Goal: Information Seeking & Learning: Find specific fact

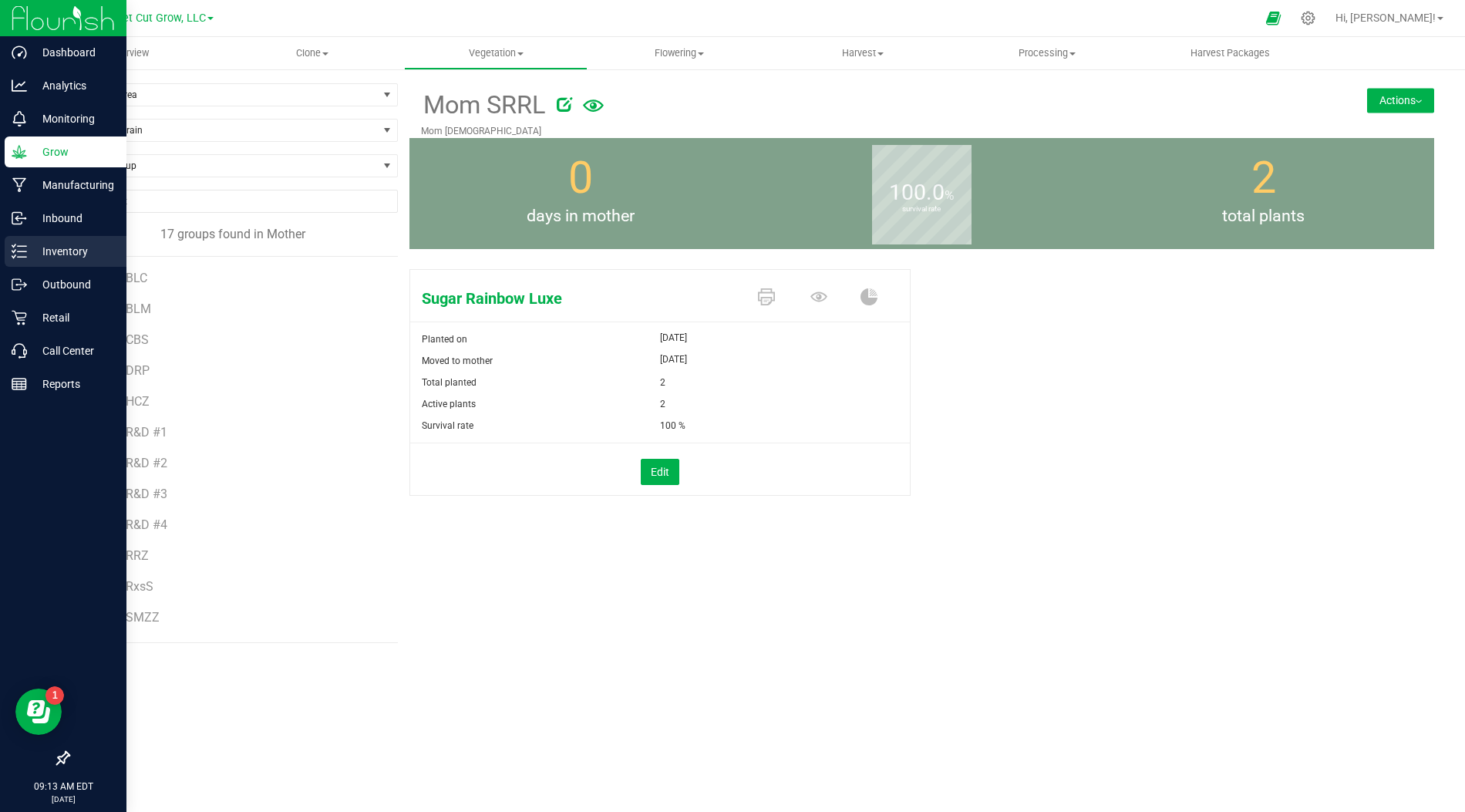
click at [30, 249] on p "Inventory" at bounding box center [74, 251] width 93 height 18
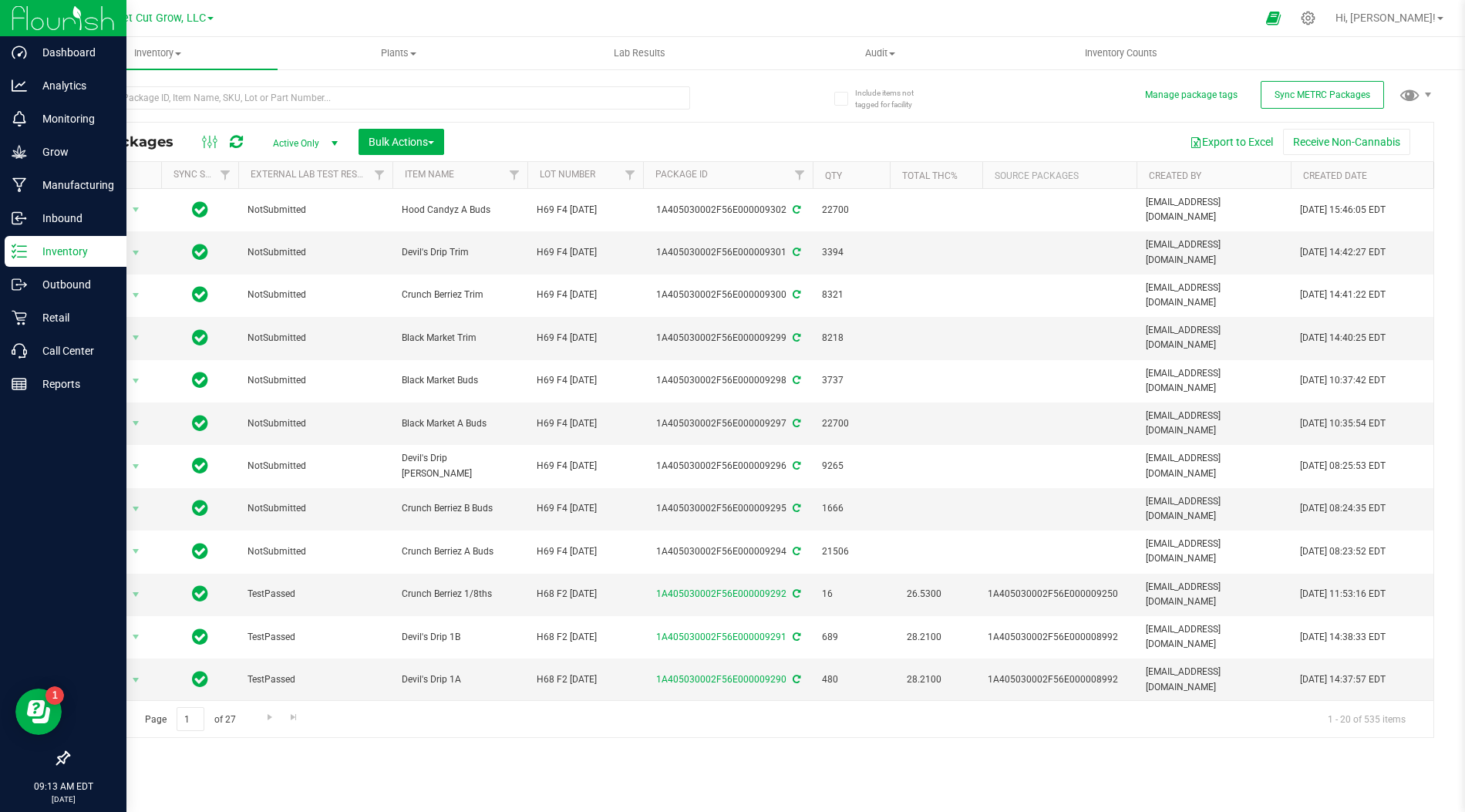
click at [302, 109] on div at bounding box center [378, 104] width 622 height 36
click at [316, 144] on span "Active Only" at bounding box center [302, 143] width 85 height 21
click at [303, 226] on li "All" at bounding box center [301, 236] width 83 height 23
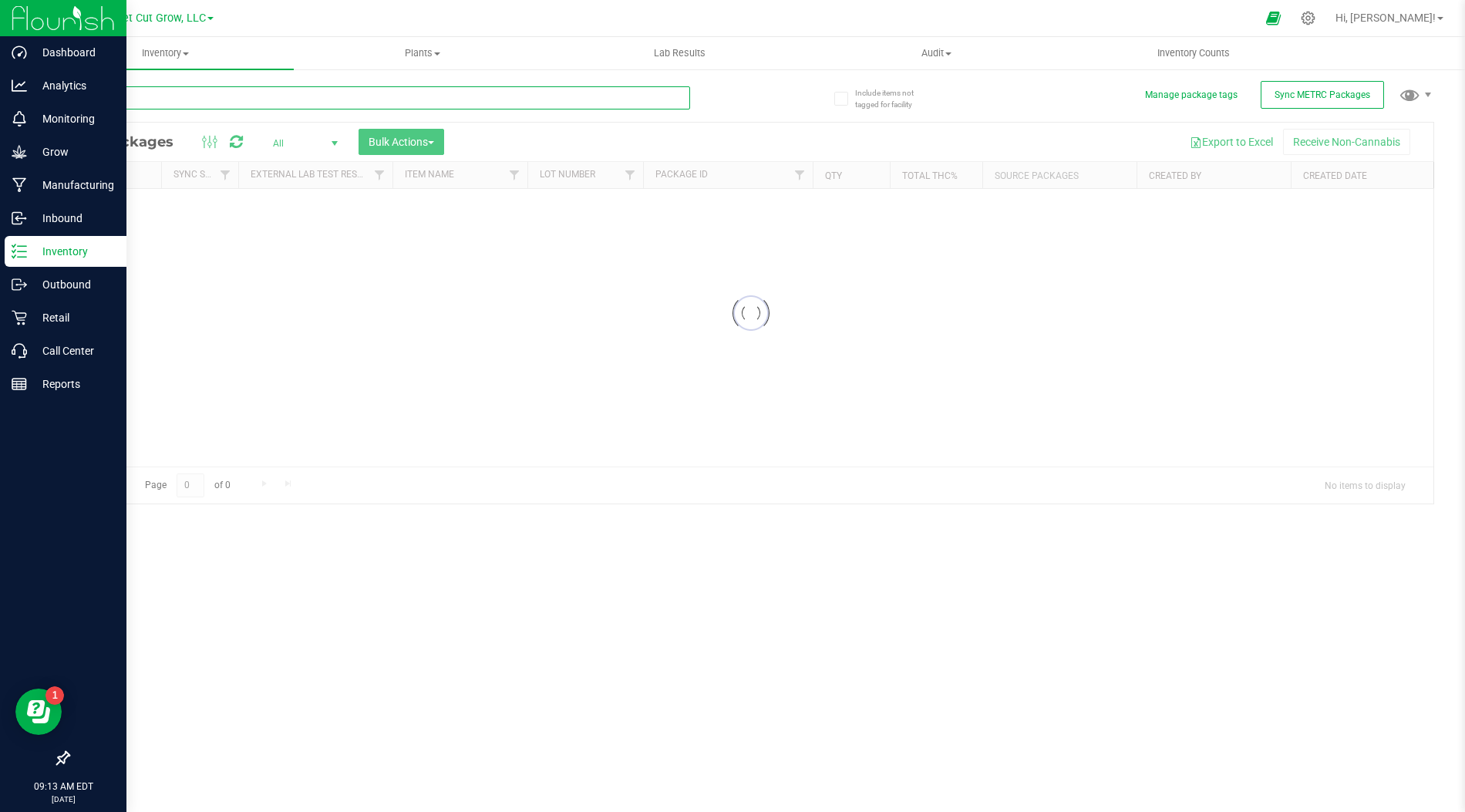
click at [316, 99] on input "text" at bounding box center [378, 98] width 622 height 23
type input "9115"
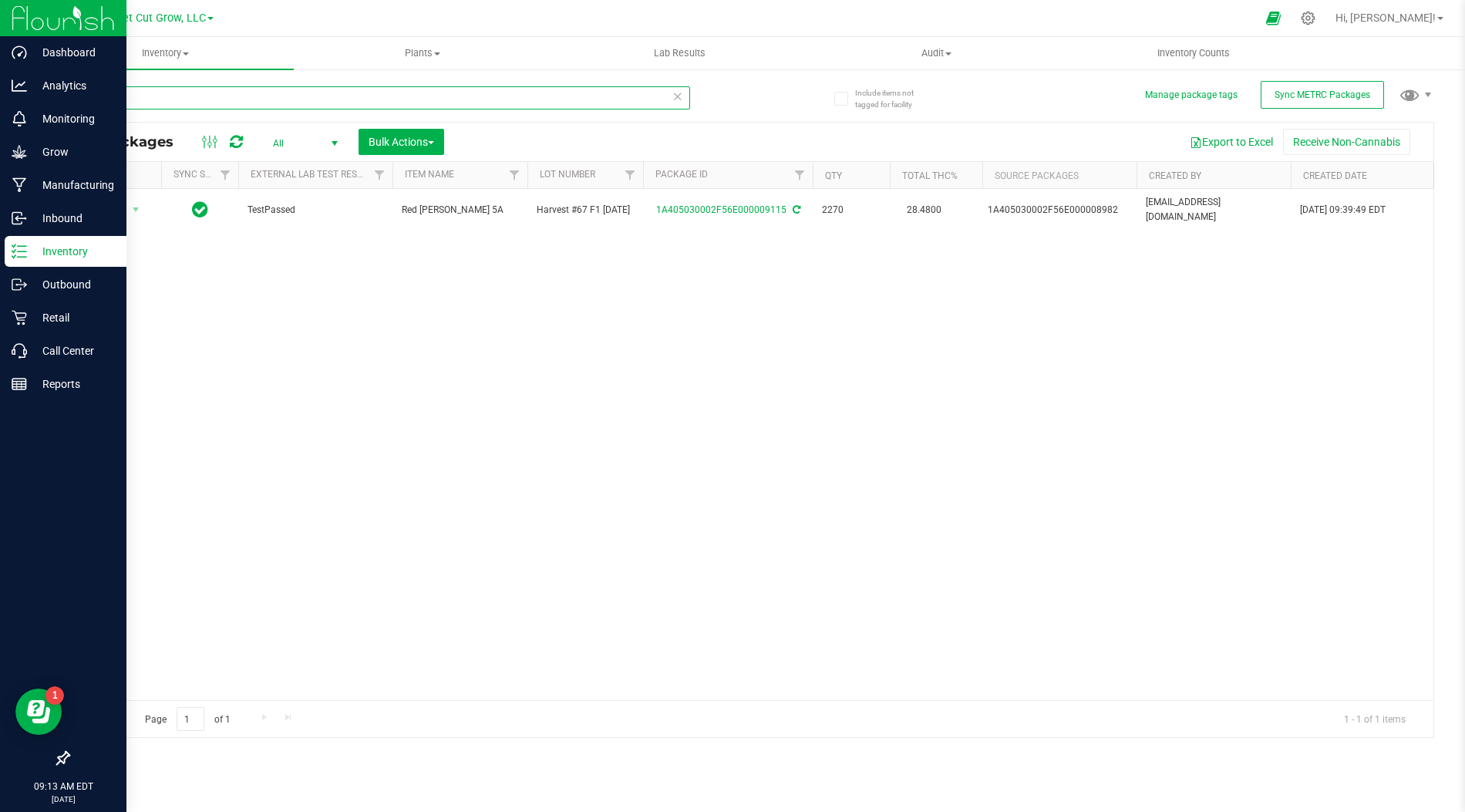
click at [684, 98] on input "9115" at bounding box center [378, 98] width 622 height 23
click at [676, 99] on icon at bounding box center [678, 96] width 11 height 18
click at [378, 98] on input "text" at bounding box center [378, 98] width 622 height 23
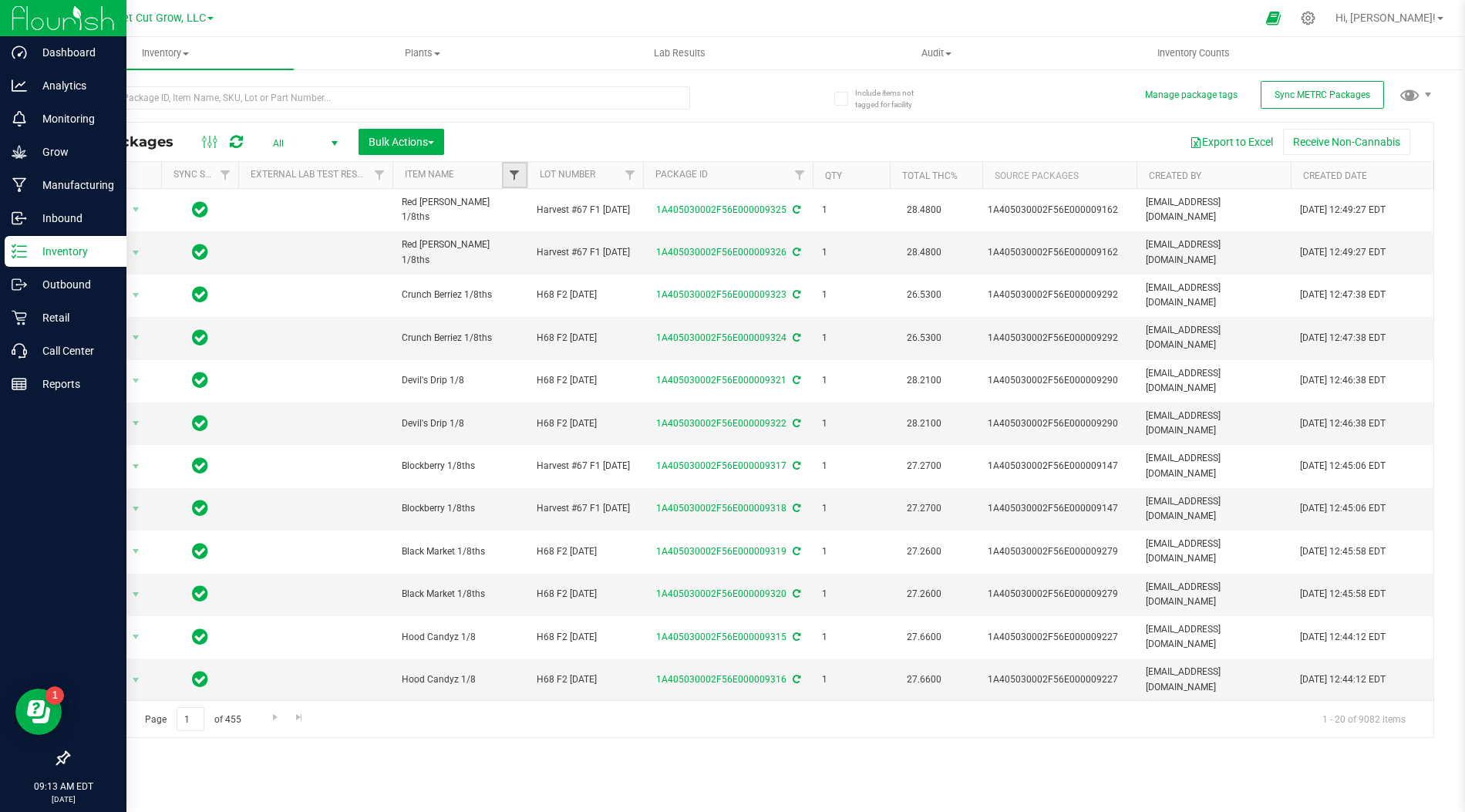
click at [518, 169] on span "Filter" at bounding box center [514, 174] width 12 height 12
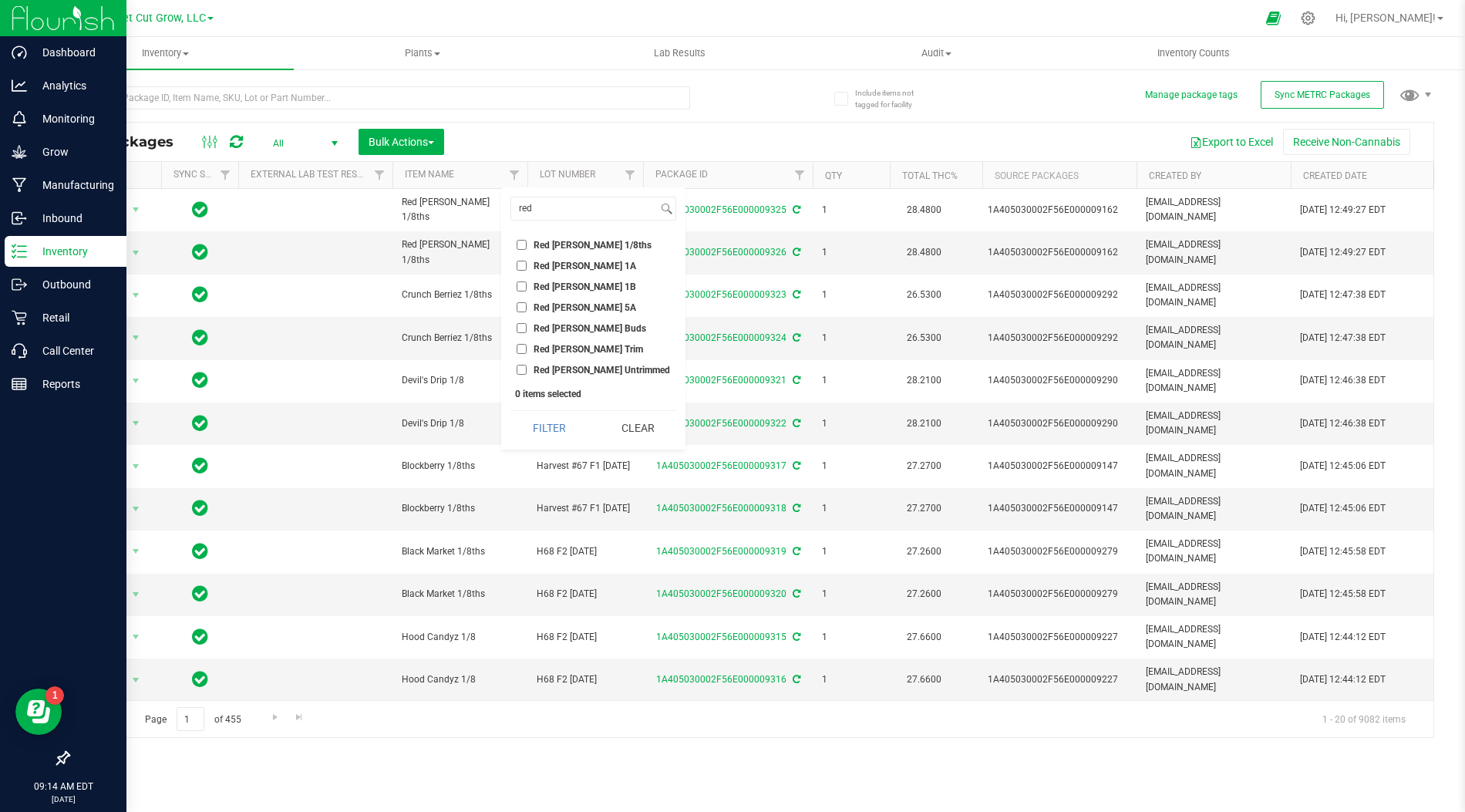
type input "red"
click at [524, 311] on li "Red [PERSON_NAME] 5A" at bounding box center [593, 307] width 166 height 17
click at [521, 307] on input "Red [PERSON_NAME] 5A" at bounding box center [521, 307] width 10 height 10
checkbox input "true"
click at [525, 425] on button "Filter" at bounding box center [549, 427] width 77 height 34
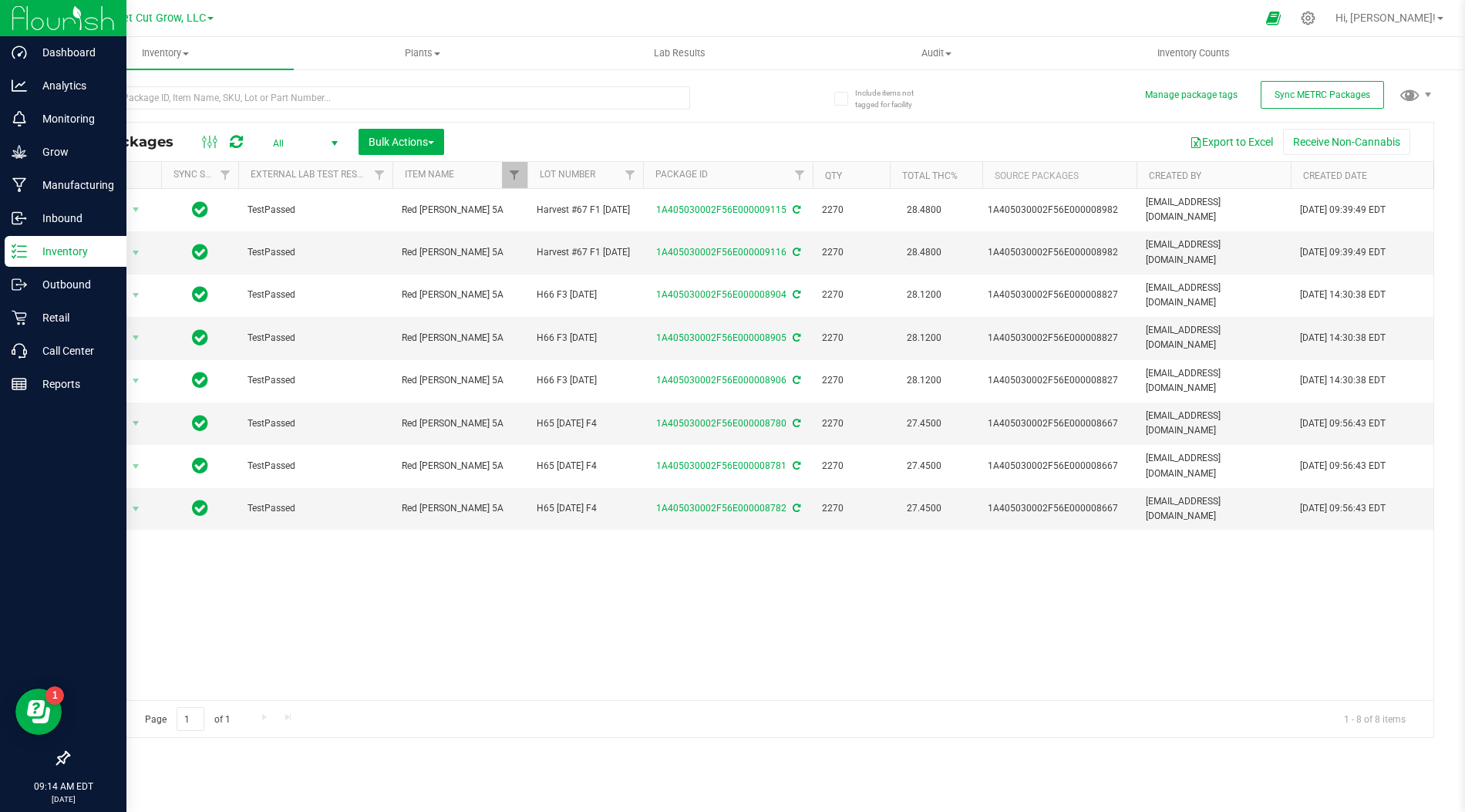
click at [529, 554] on div "Action Action Edit attributes Global inventory Locate package Print package lab…" at bounding box center [751, 444] width 1365 height 511
click at [624, 132] on div "Export to Excel Receive Non-Cannabis" at bounding box center [938, 142] width 966 height 26
click at [754, 107] on div "All Packages All Active Only Lab Samples Locked All External Internal Bulk Acti…" at bounding box center [750, 405] width 1366 height 666
drag, startPoint x: 709, startPoint y: 105, endPoint x: 465, endPoint y: 94, distance: 244.2
click at [465, 94] on div at bounding box center [409, 97] width 683 height 50
